Goal: Transaction & Acquisition: Purchase product/service

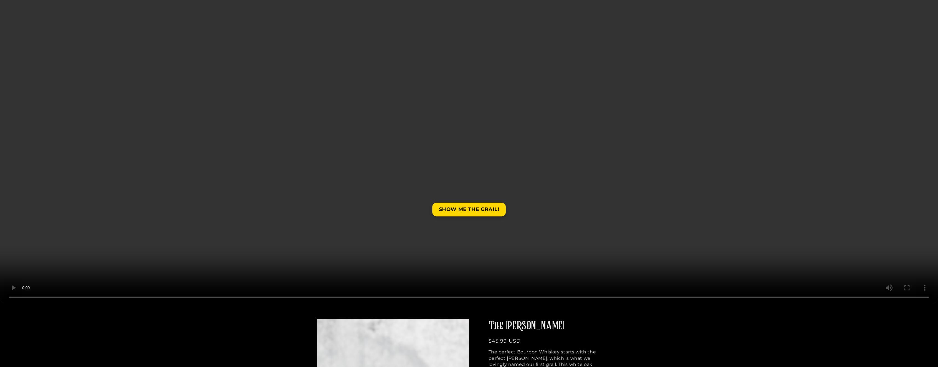
scroll to position [222, 0]
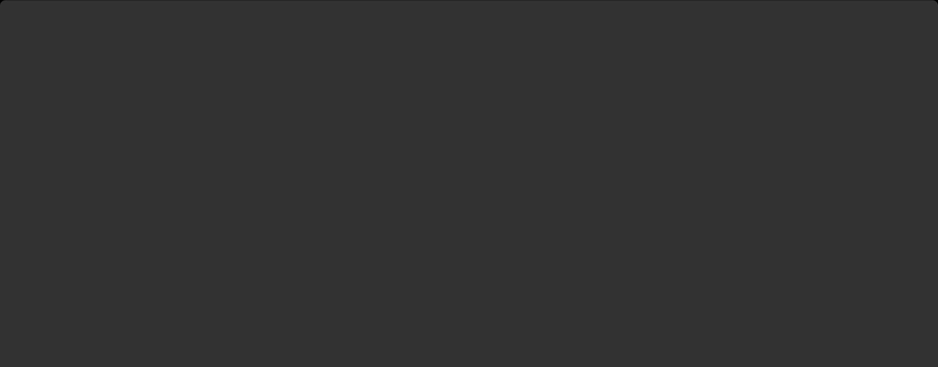
scroll to position [83, 0]
click at [770, 342] on video at bounding box center [469, 207] width 938 height 469
click at [770, 340] on video at bounding box center [469, 207] width 938 height 469
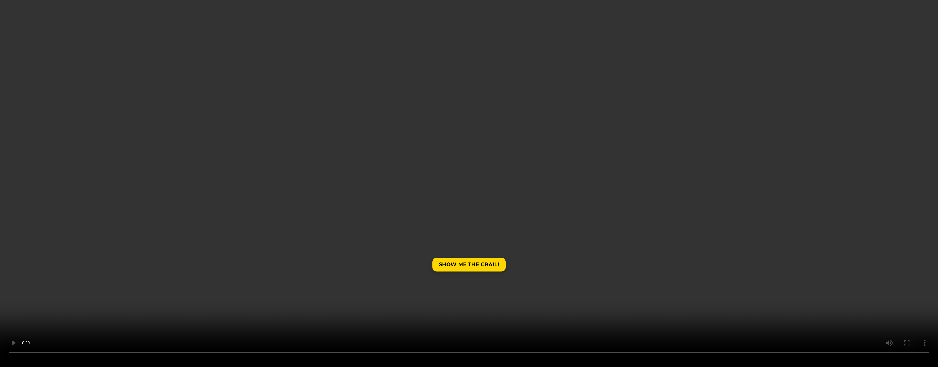
click at [603, 271] on video at bounding box center [469, 123] width 938 height 469
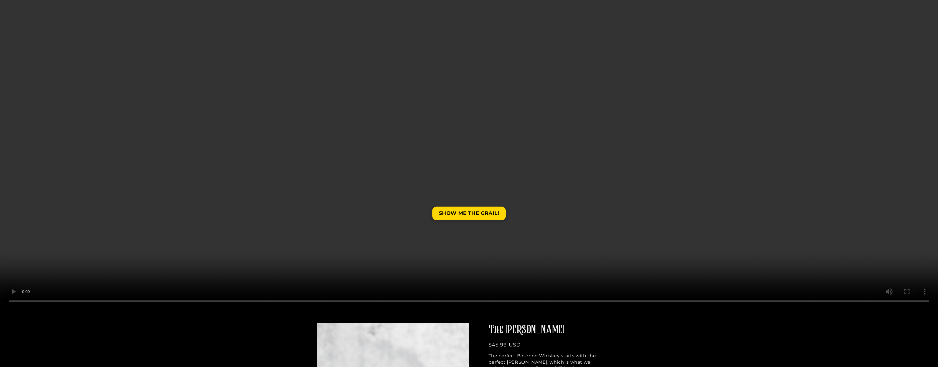
scroll to position [222, 0]
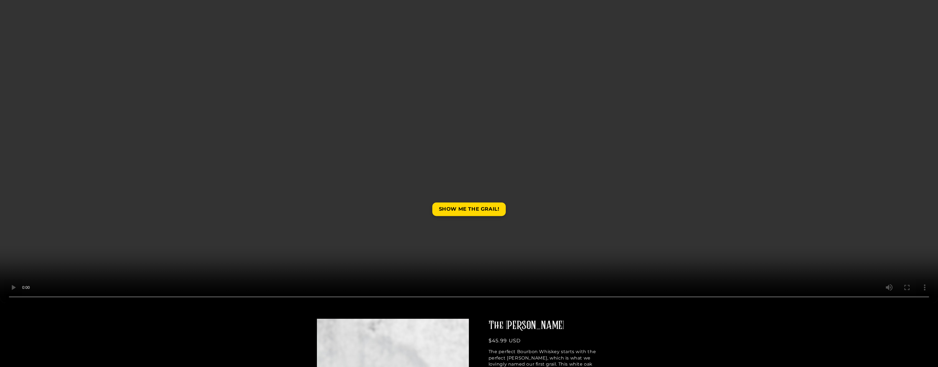
click at [554, 273] on video at bounding box center [469, 68] width 938 height 469
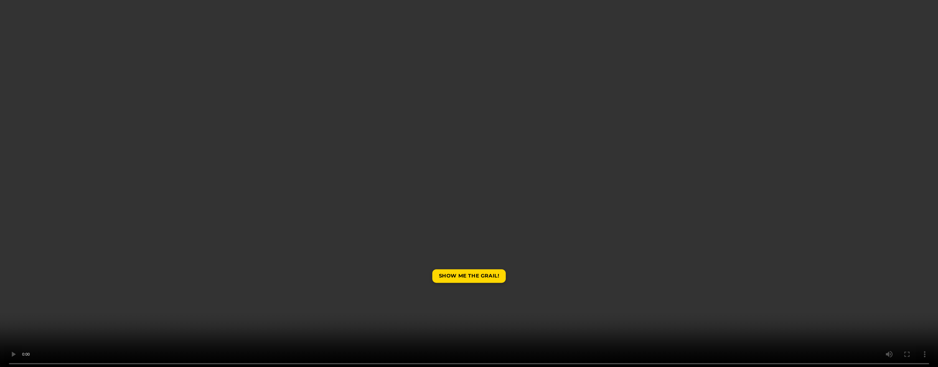
scroll to position [55, 0]
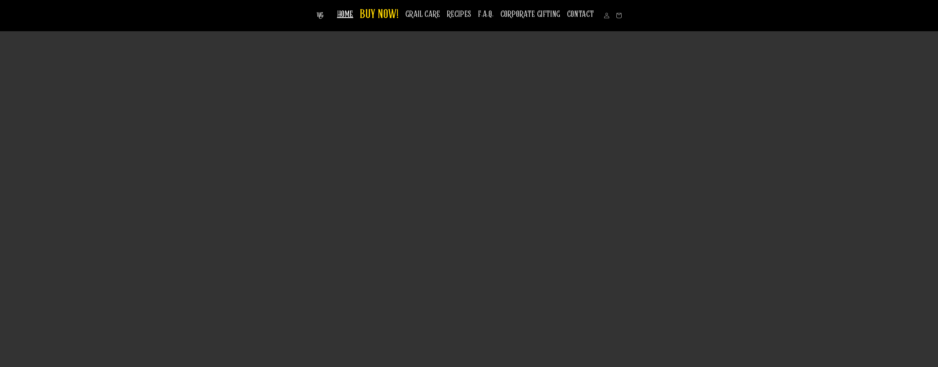
click at [562, 248] on video at bounding box center [469, 234] width 938 height 469
click at [561, 248] on video at bounding box center [469, 234] width 938 height 469
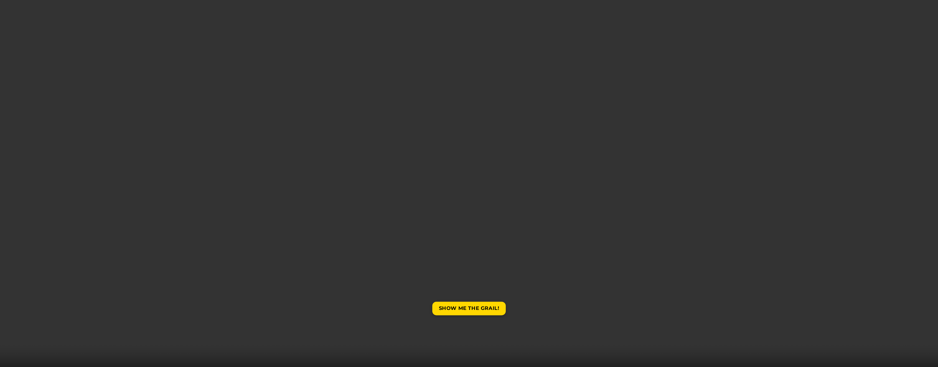
scroll to position [166, 0]
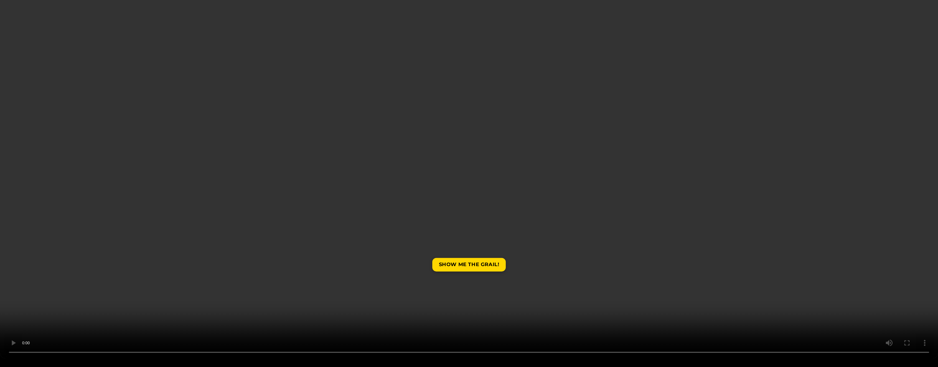
click at [551, 316] on video at bounding box center [469, 123] width 938 height 469
click at [559, 277] on video at bounding box center [469, 123] width 938 height 469
click at [483, 260] on link "SHOW ME THE GRAIL!" at bounding box center [469, 265] width 74 height 14
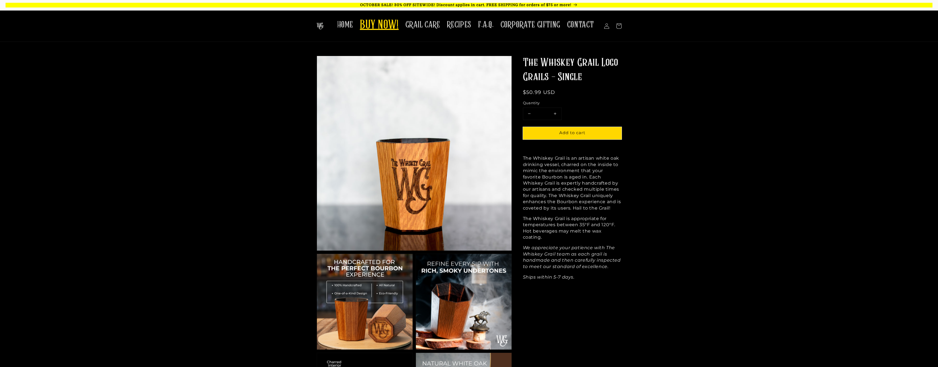
click at [381, 27] on span "BUY NOW!" at bounding box center [379, 25] width 39 height 15
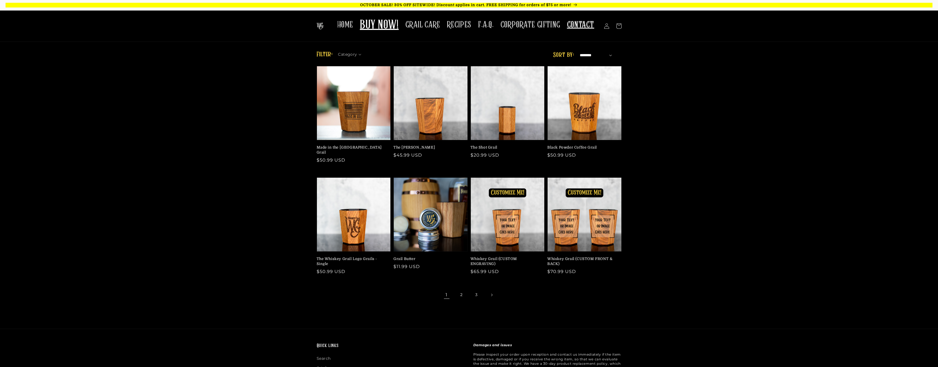
click at [573, 29] on span "CONTACT" at bounding box center [580, 24] width 27 height 11
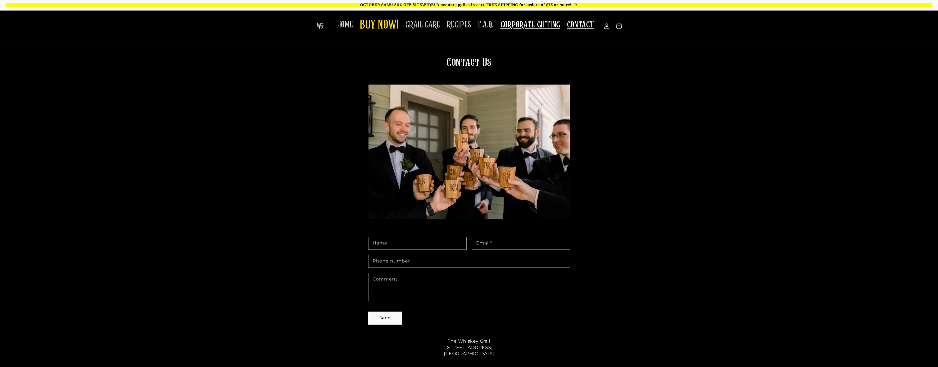
click at [531, 27] on span "CORPORATE GIFTING" at bounding box center [531, 24] width 60 height 11
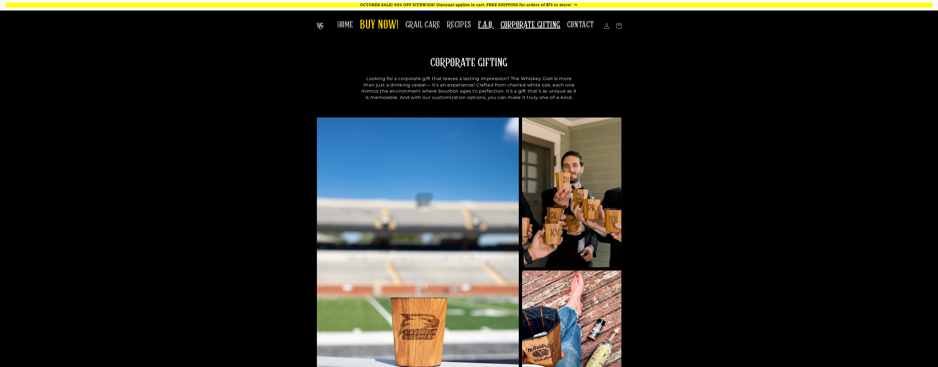
click at [482, 31] on link "F.A.Q." at bounding box center [486, 24] width 22 height 17
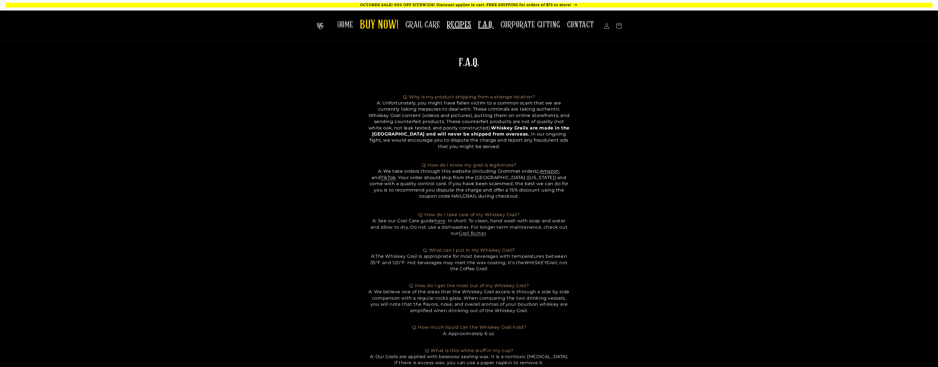
click at [460, 27] on span "RECIPES" at bounding box center [459, 24] width 24 height 11
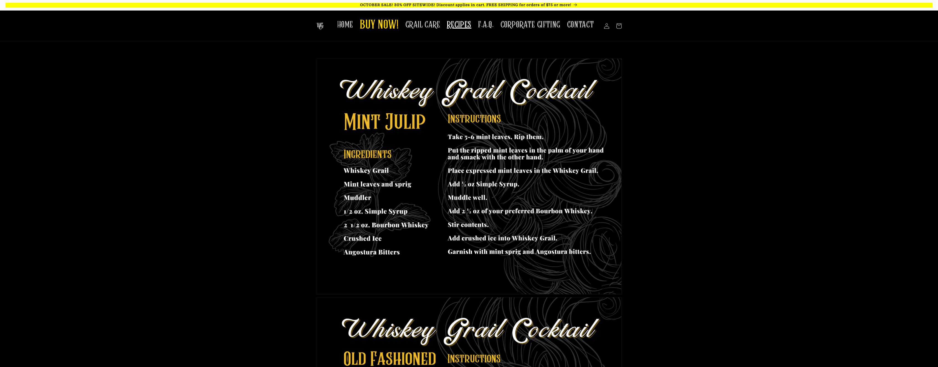
click at [326, 29] on link at bounding box center [320, 26] width 11 height 11
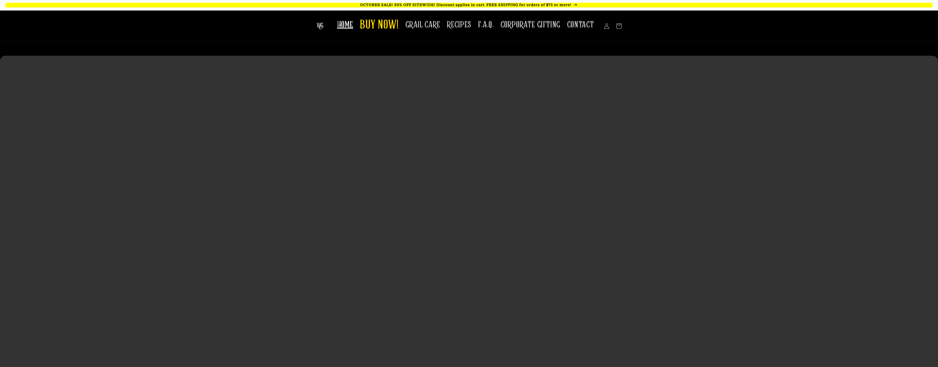
click at [341, 156] on video at bounding box center [469, 290] width 938 height 469
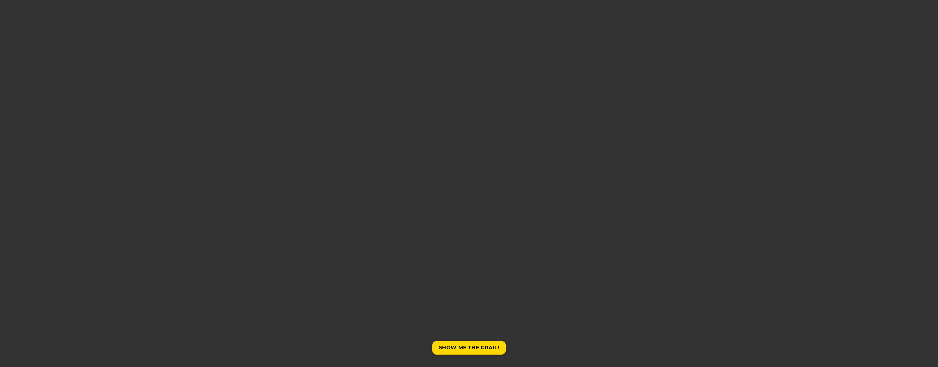
click at [742, 304] on video at bounding box center [469, 207] width 938 height 469
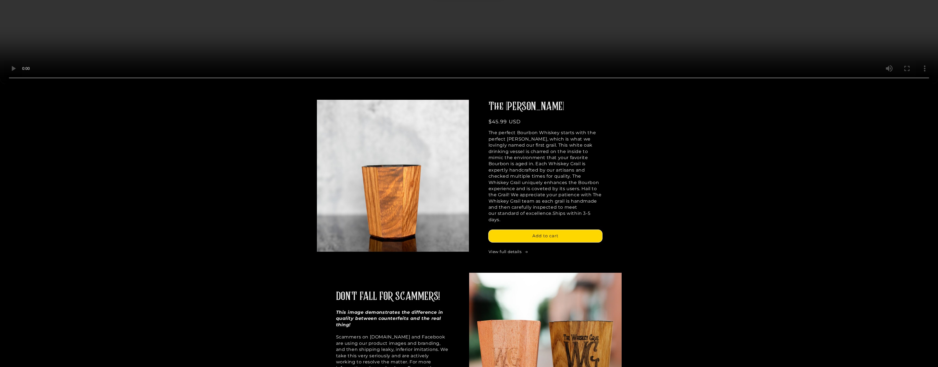
scroll to position [444, 0]
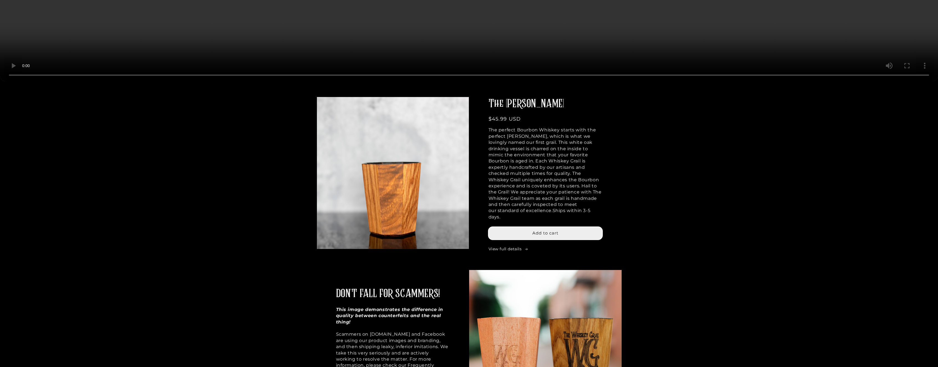
click at [493, 227] on button "Add to cart" at bounding box center [546, 233] width 114 height 12
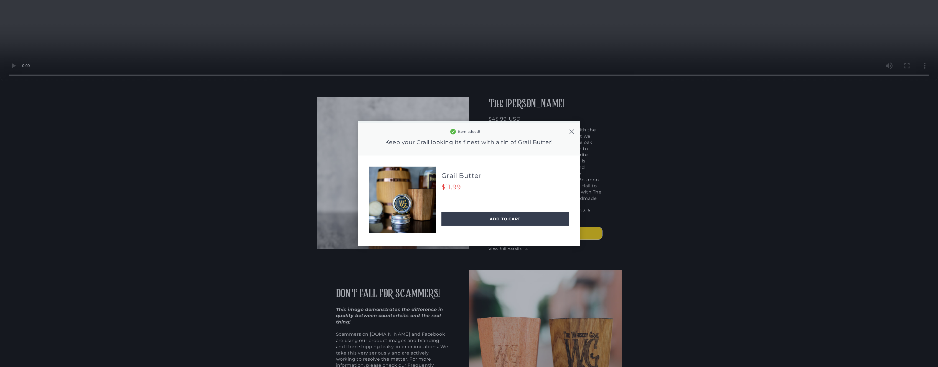
click at [569, 129] on icon at bounding box center [572, 132] width 6 height 6
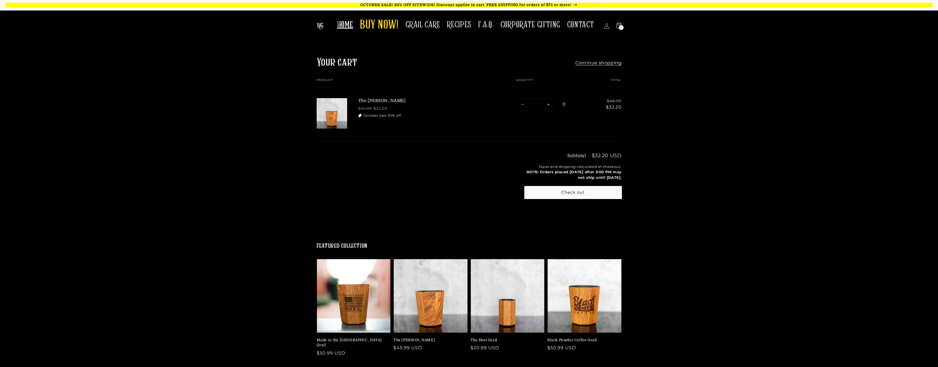
click at [343, 24] on span "HOME" at bounding box center [345, 24] width 16 height 11
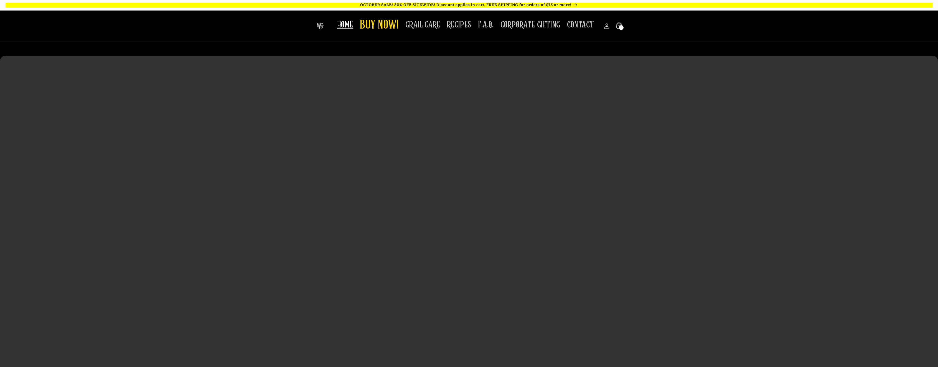
drag, startPoint x: 338, startPoint y: 134, endPoint x: 336, endPoint y: 131, distance: 3.6
click at [336, 131] on video at bounding box center [469, 290] width 938 height 469
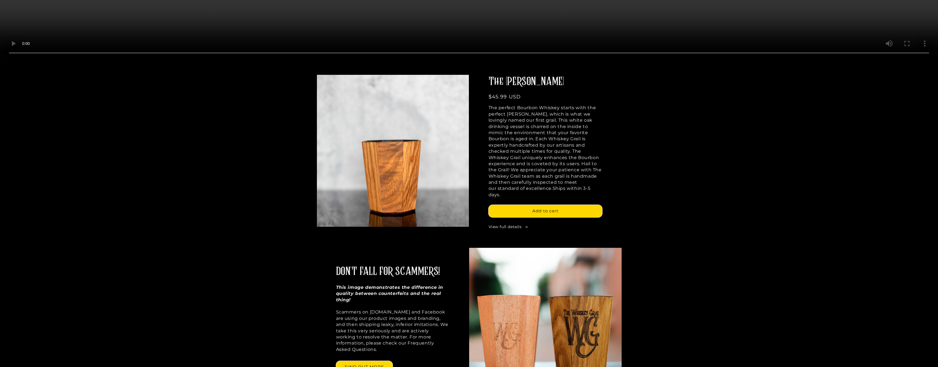
scroll to position [472, 0]
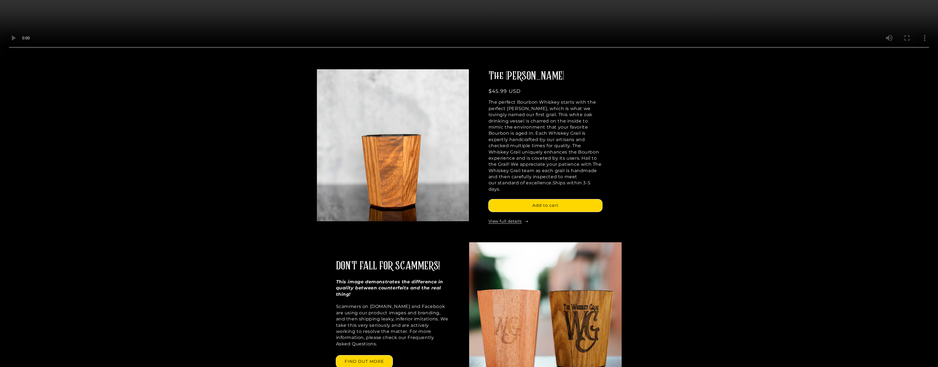
click at [499, 219] on link "View full details" at bounding box center [546, 222] width 114 height 6
